Goal: Navigation & Orientation: Find specific page/section

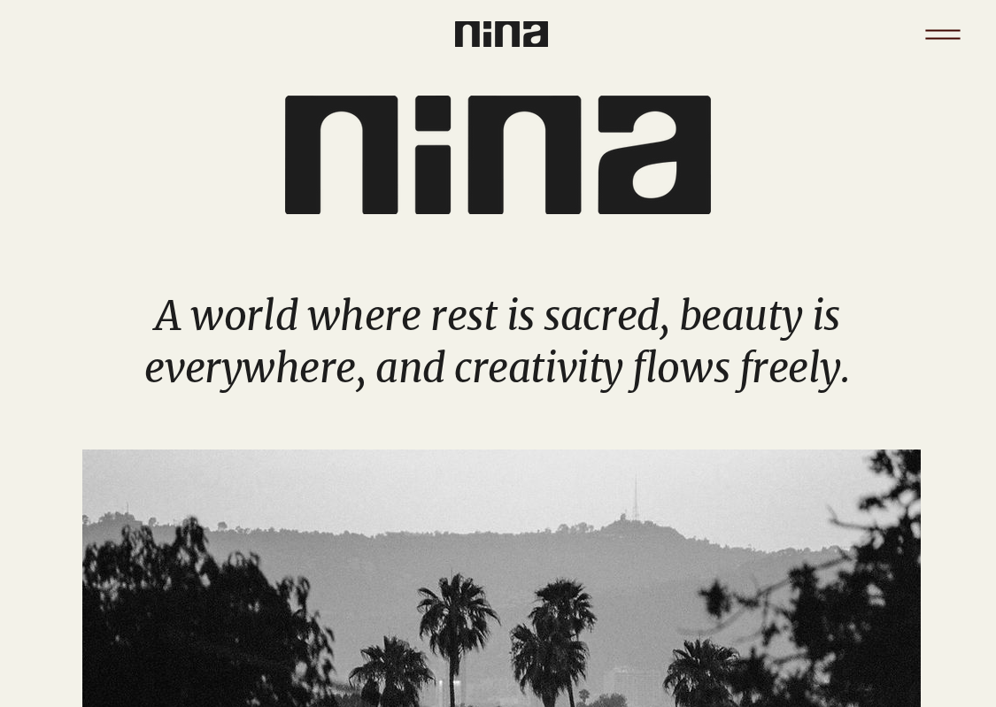
click at [798, 33] on icon "Menu" at bounding box center [943, 35] width 62 height 62
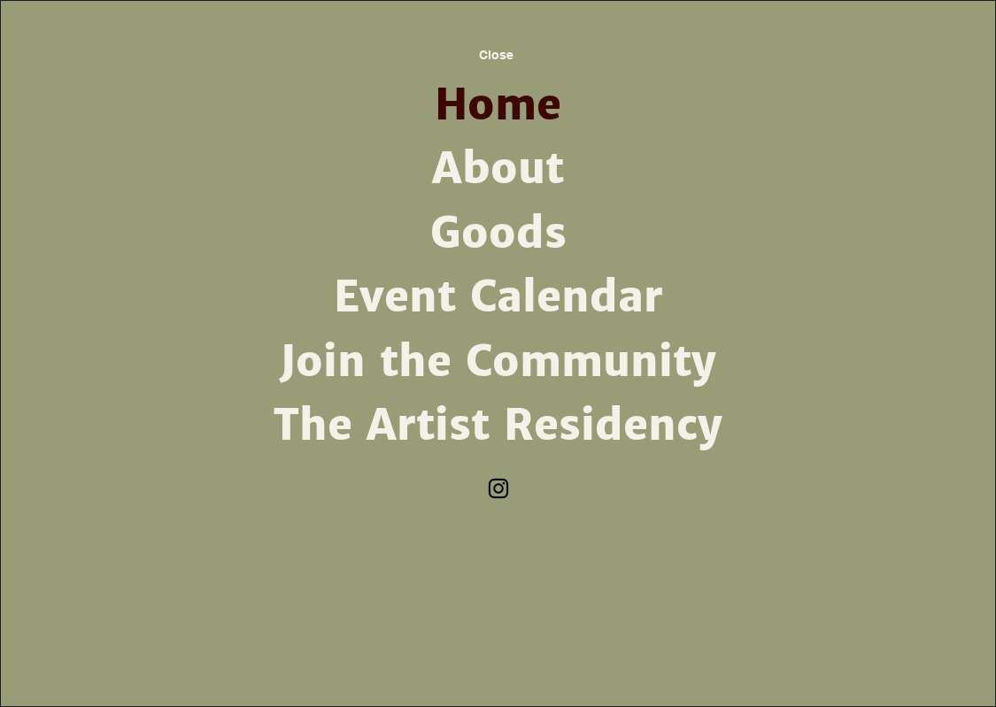
click at [554, 285] on link "Event Calendar" at bounding box center [498, 298] width 462 height 64
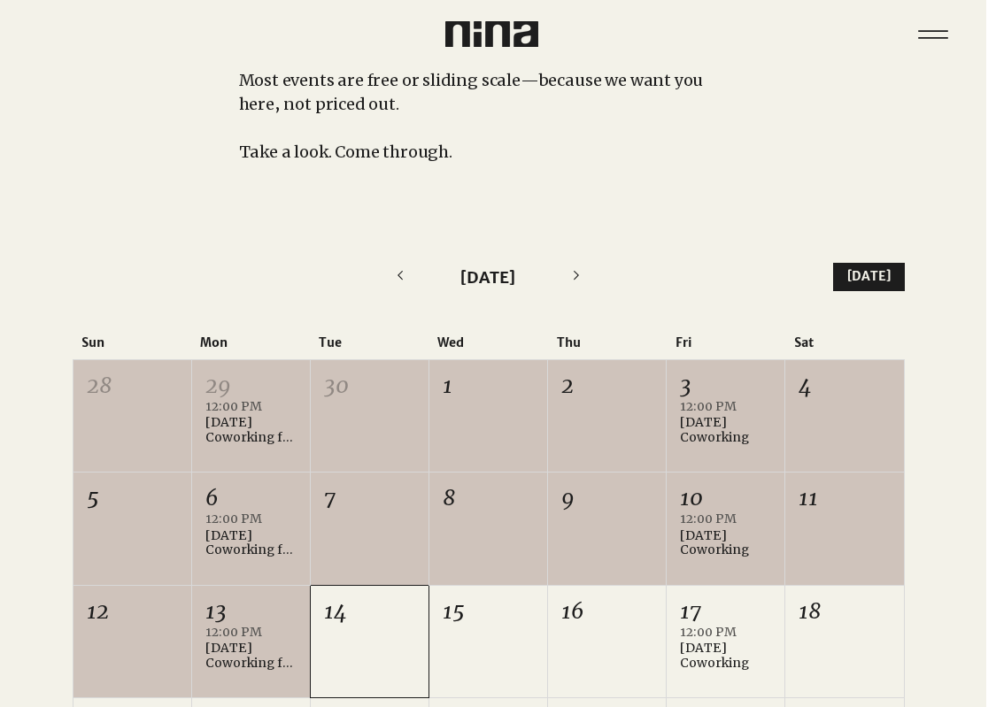
scroll to position [231, 10]
drag, startPoint x: 237, startPoint y: 533, endPoint x: 482, endPoint y: 526, distance: 244.4
click at [482, 528] on div "5 6 12:00 PM [DATE] Coworking for Writers +1 more 7 8 9 10 12:00 PM [DATE] Cowo…" at bounding box center [488, 528] width 831 height 112
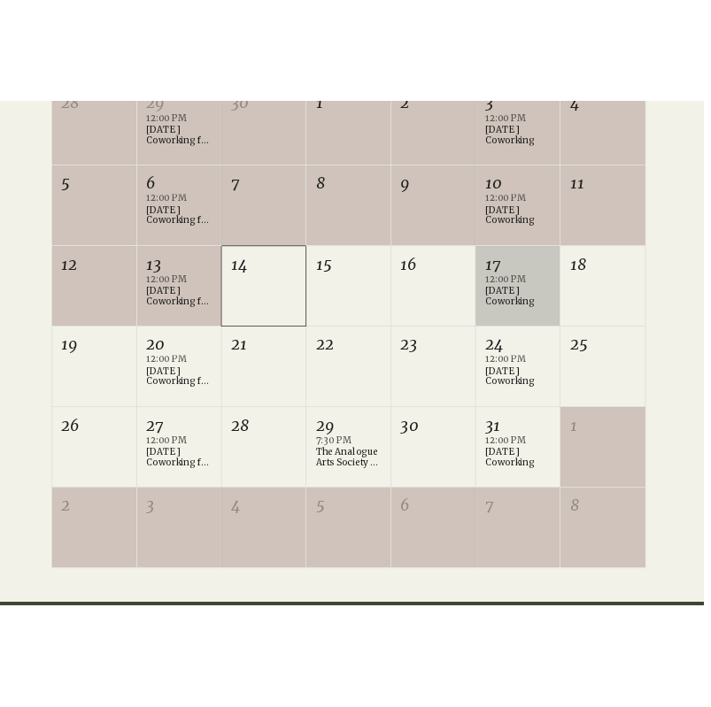
scroll to position [637, 10]
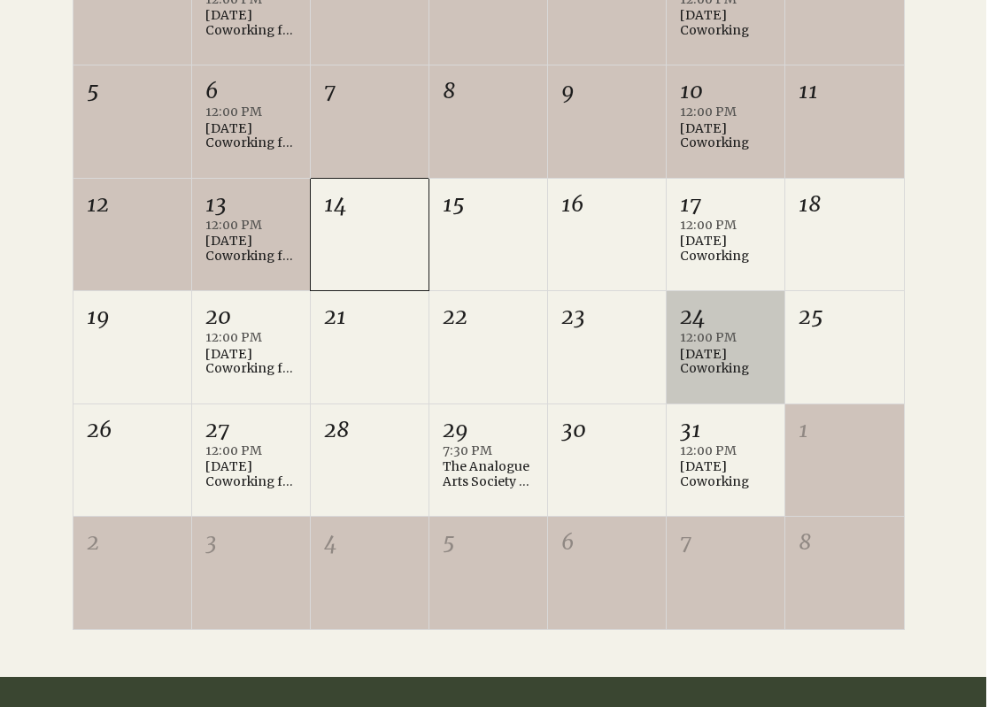
click at [720, 352] on div "[DATE] Coworking" at bounding box center [725, 362] width 91 height 30
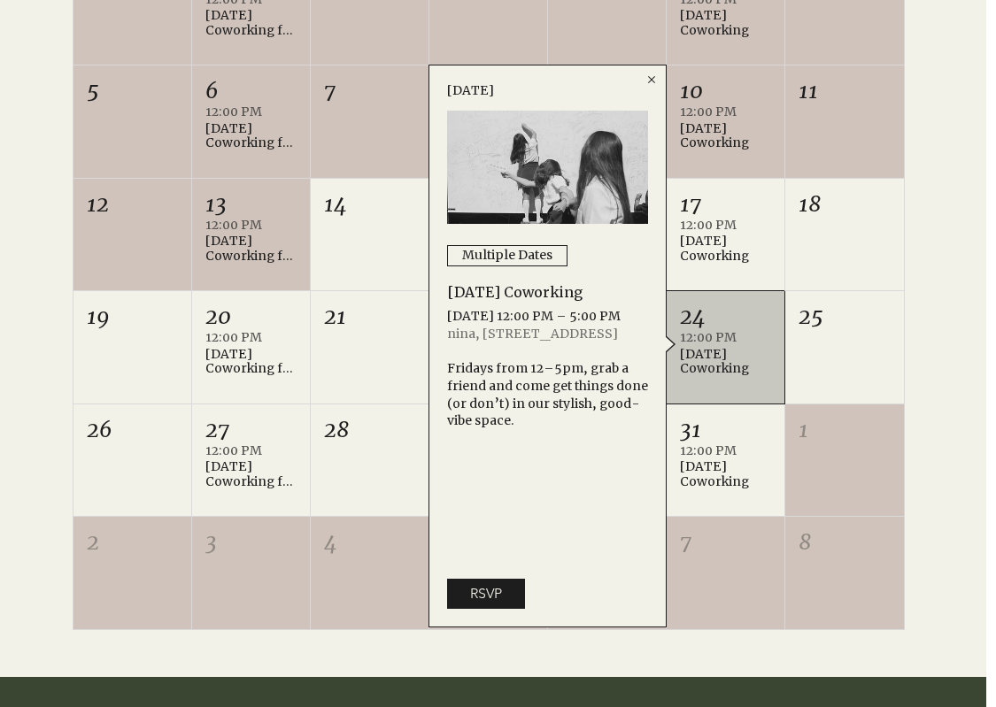
click at [647, 81] on icon "Close" at bounding box center [651, 80] width 14 height 14
